Goal: Information Seeking & Learning: Learn about a topic

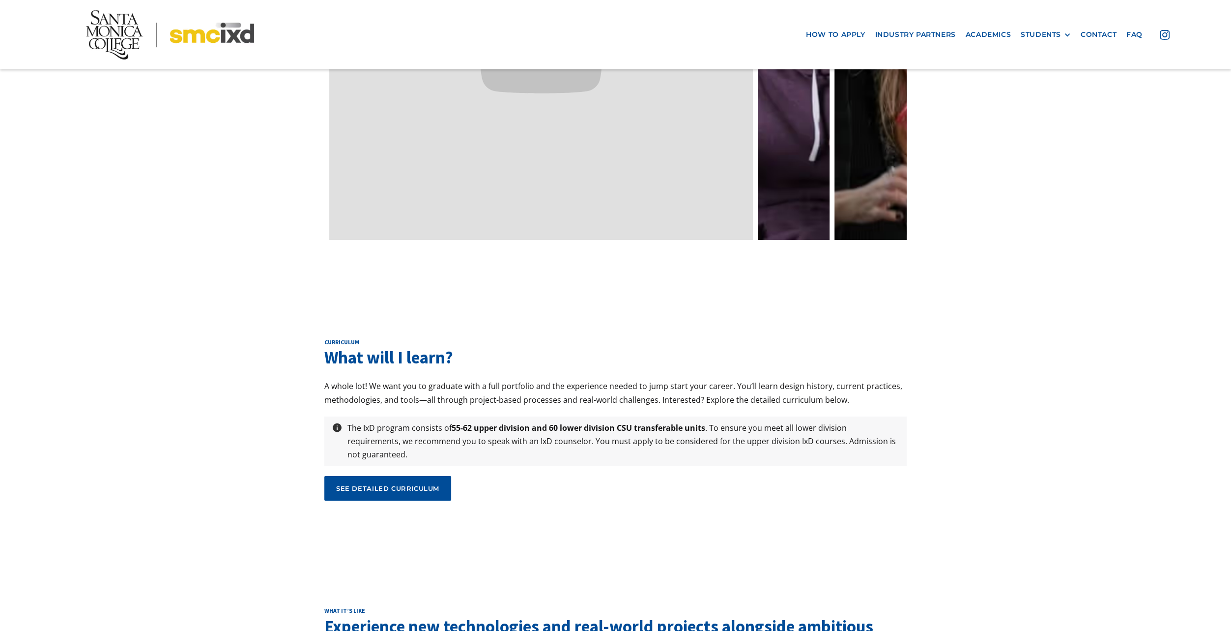
scroll to position [3227, 0]
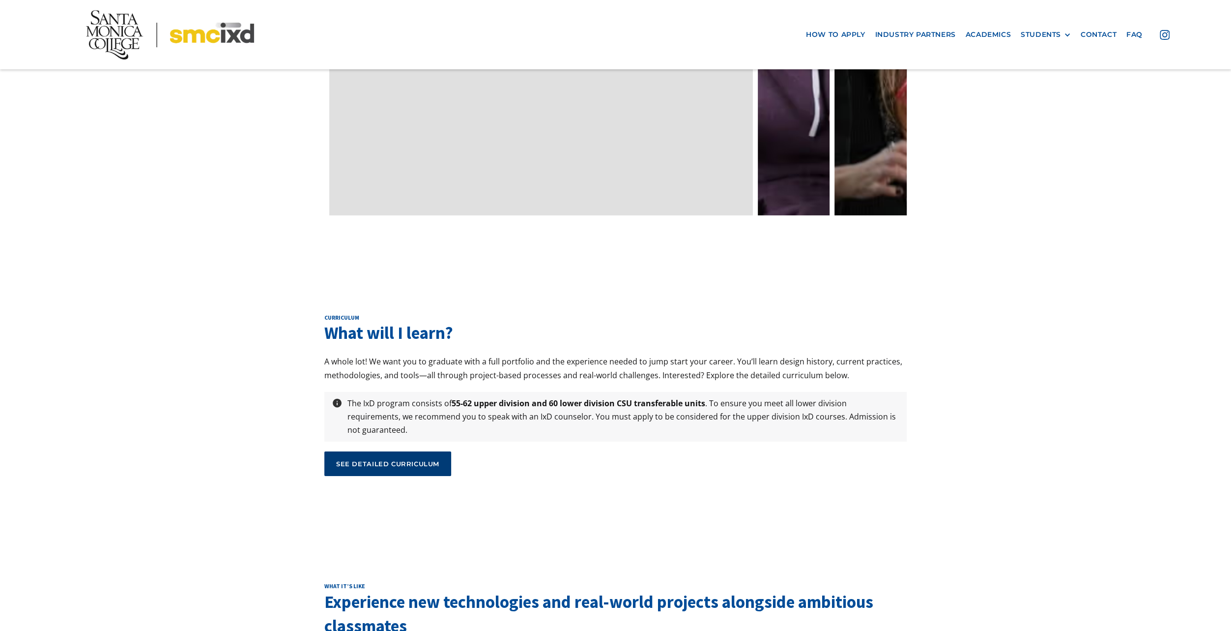
click at [413, 459] on div "see detailed curriculum" at bounding box center [387, 463] width 103 height 9
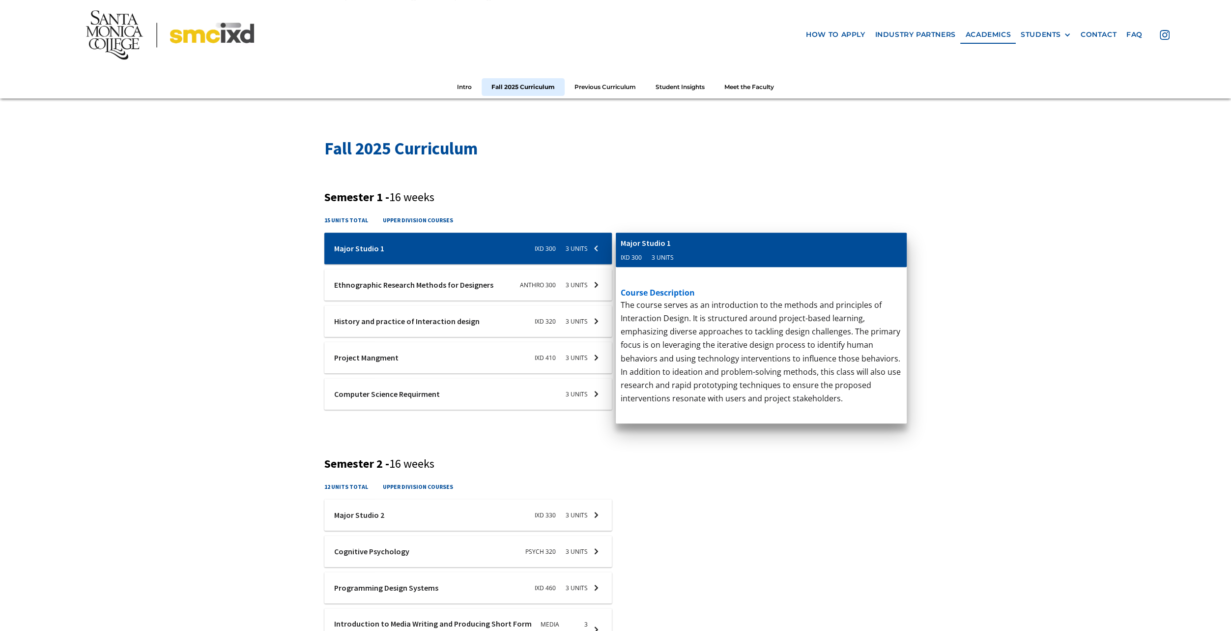
scroll to position [278, 0]
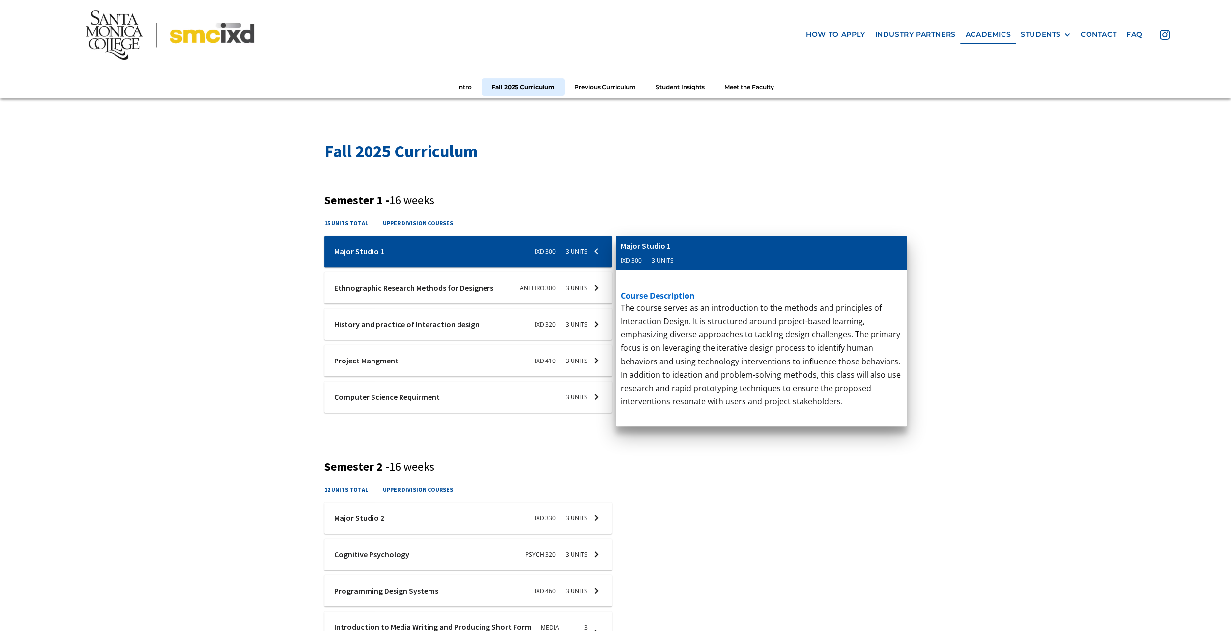
click at [463, 267] on div at bounding box center [468, 250] width 288 height 31
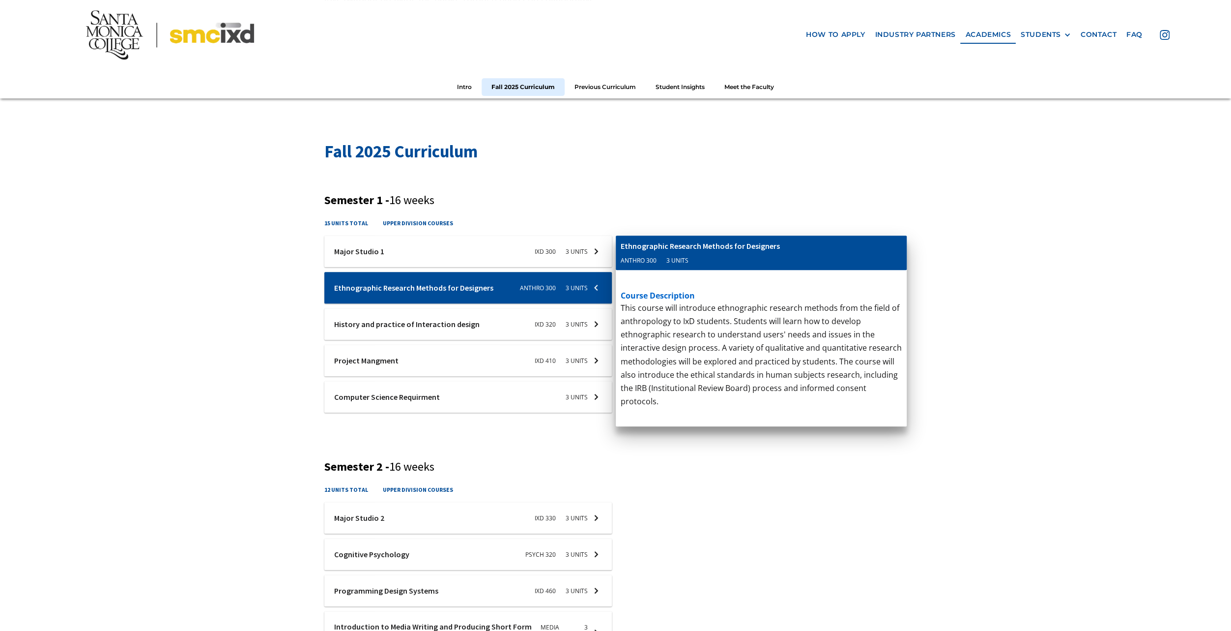
click at [469, 267] on div at bounding box center [468, 250] width 288 height 31
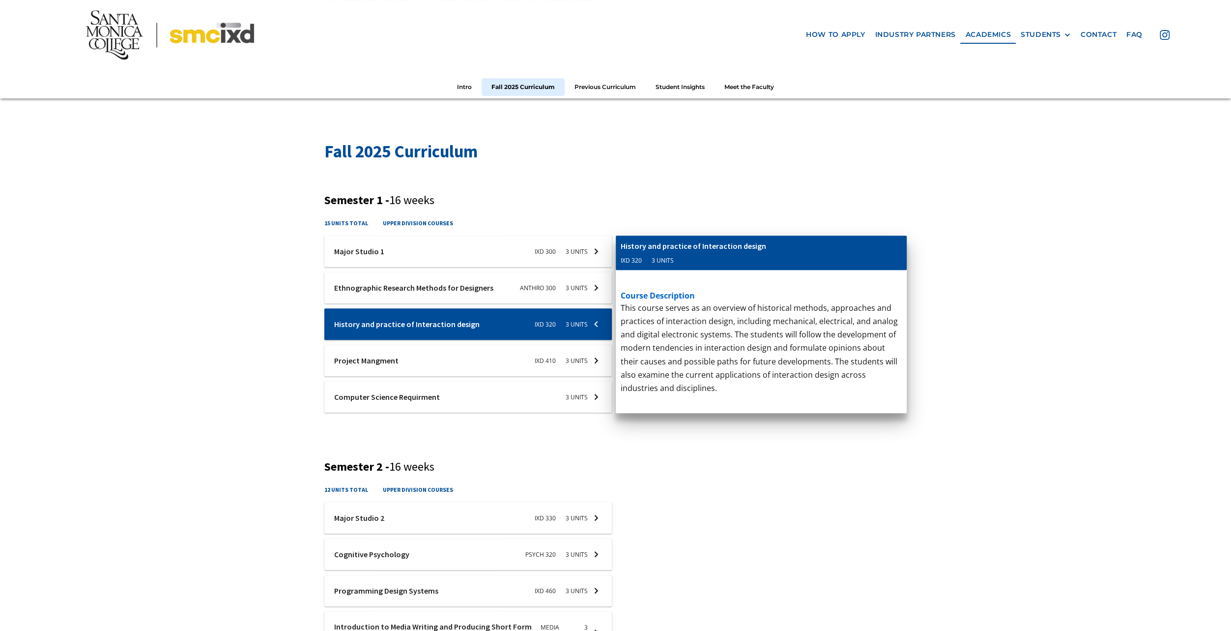
click at [462, 267] on div at bounding box center [468, 250] width 288 height 31
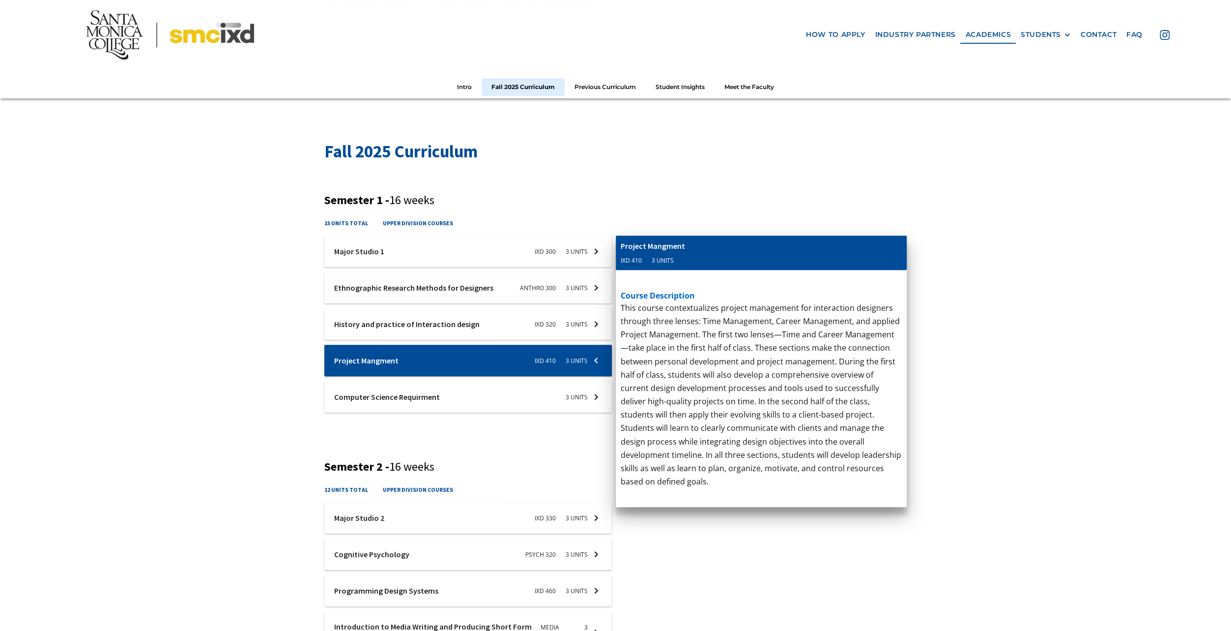
click at [441, 267] on div at bounding box center [468, 250] width 288 height 31
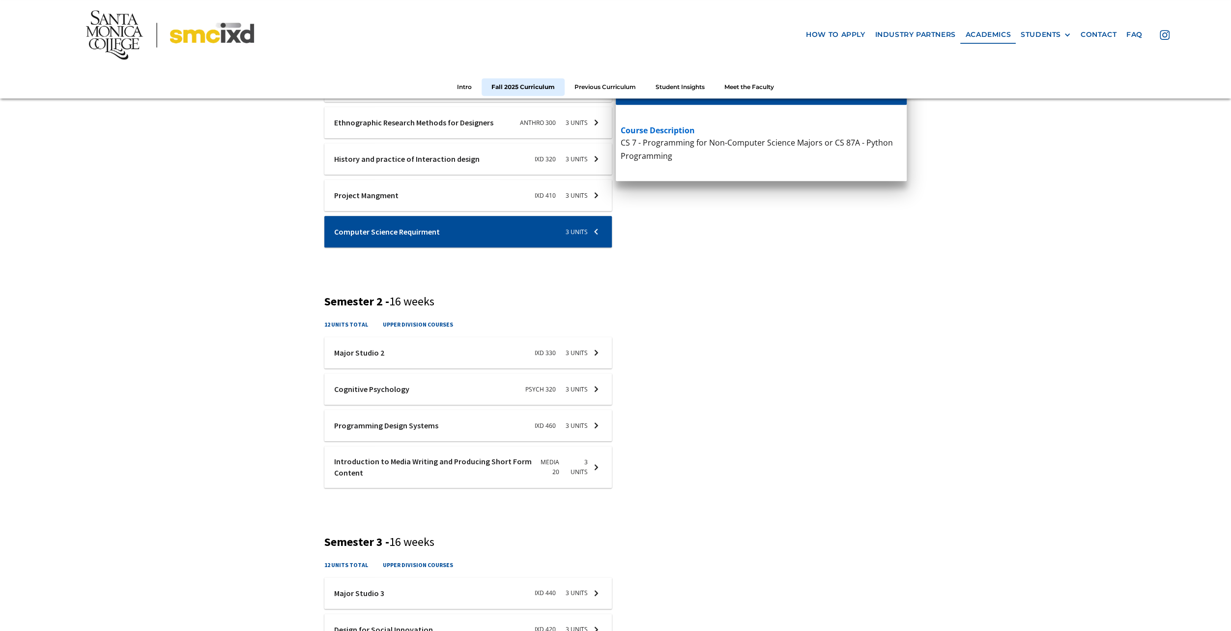
scroll to position [459, 0]
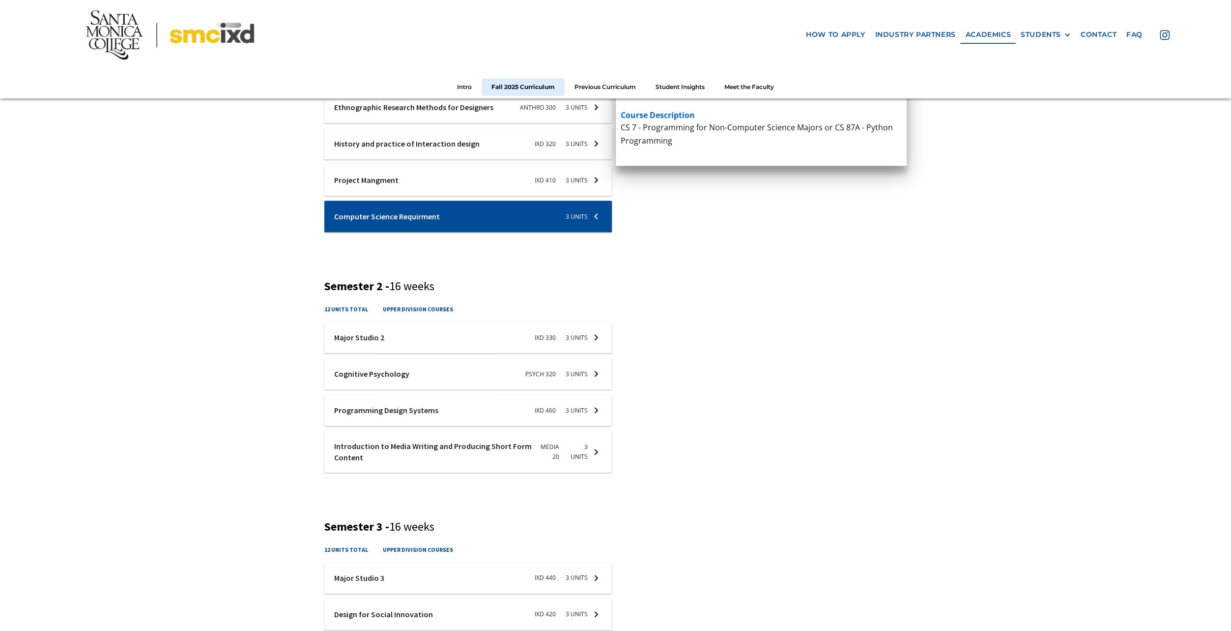
click at [364, 86] on div at bounding box center [468, 70] width 288 height 31
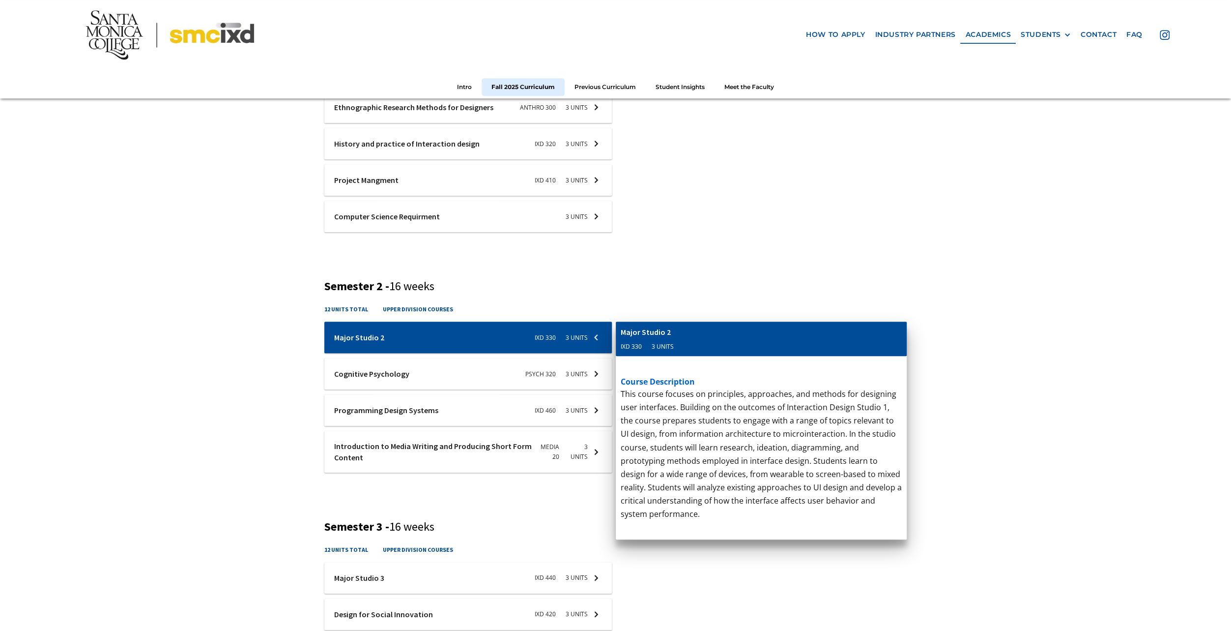
click at [378, 86] on div at bounding box center [468, 70] width 288 height 31
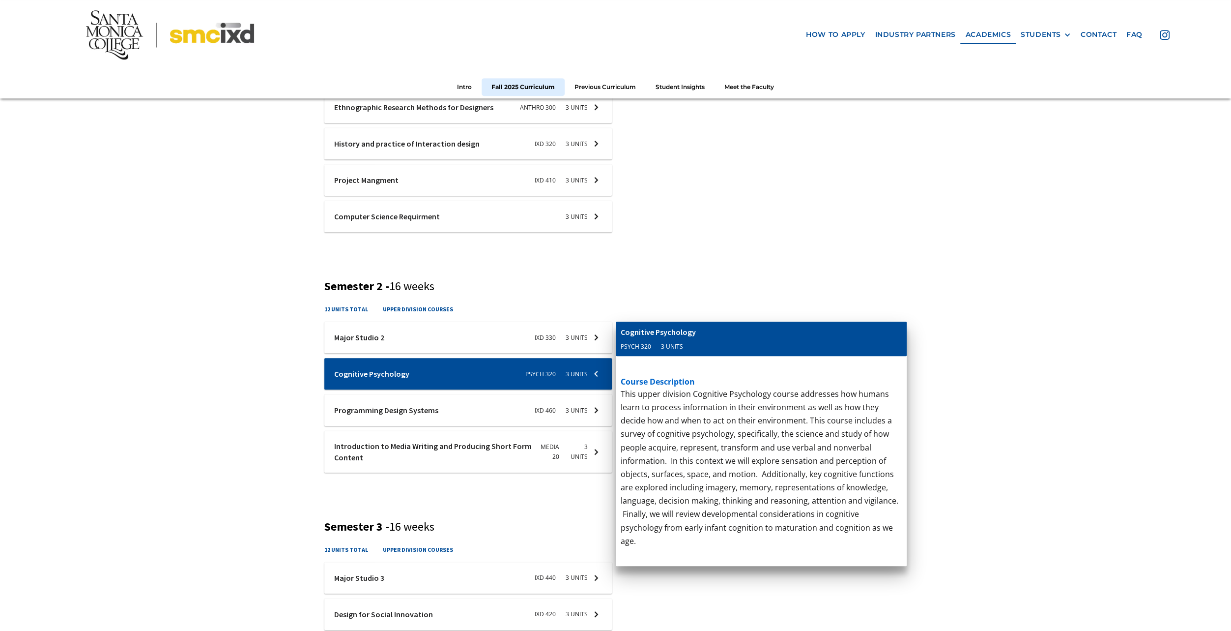
click at [377, 86] on div at bounding box center [468, 70] width 288 height 31
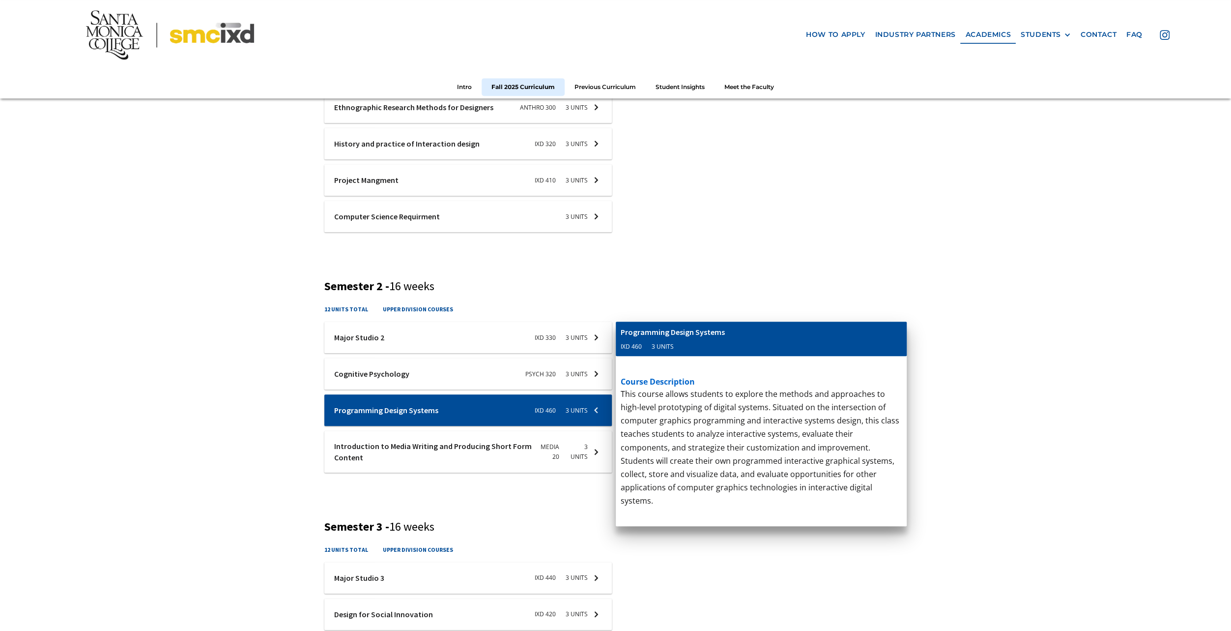
click at [384, 86] on div at bounding box center [468, 70] width 288 height 31
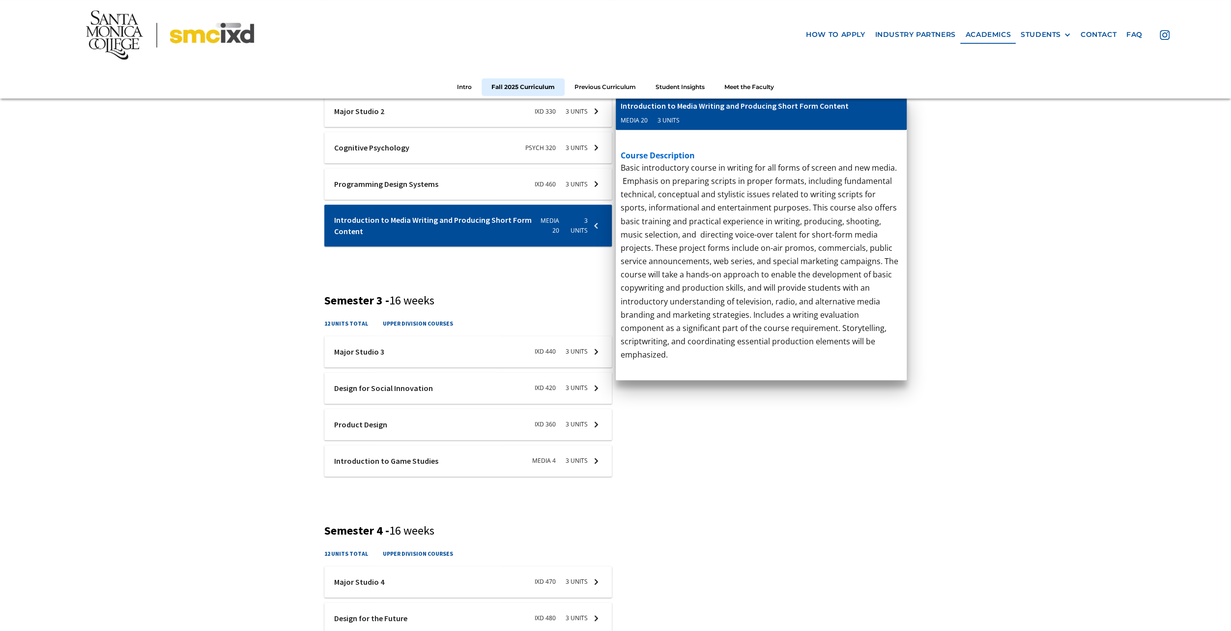
scroll to position [688, 0]
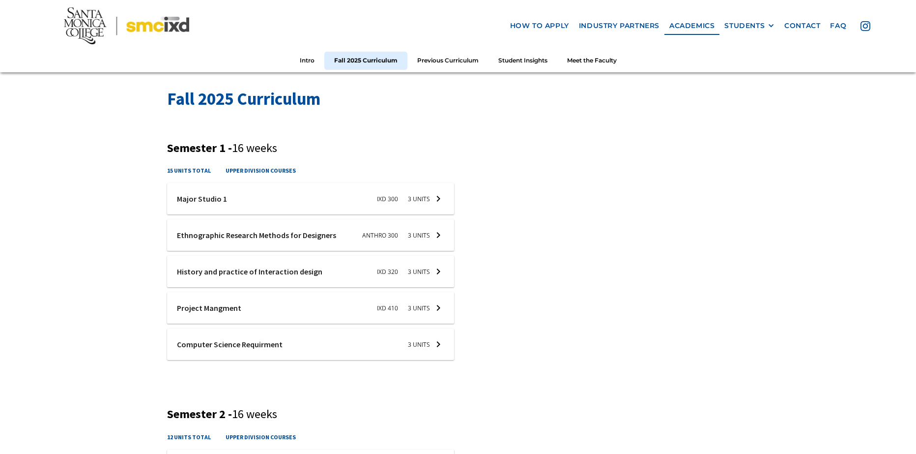
scroll to position [312, 0]
